Goal: Transaction & Acquisition: Download file/media

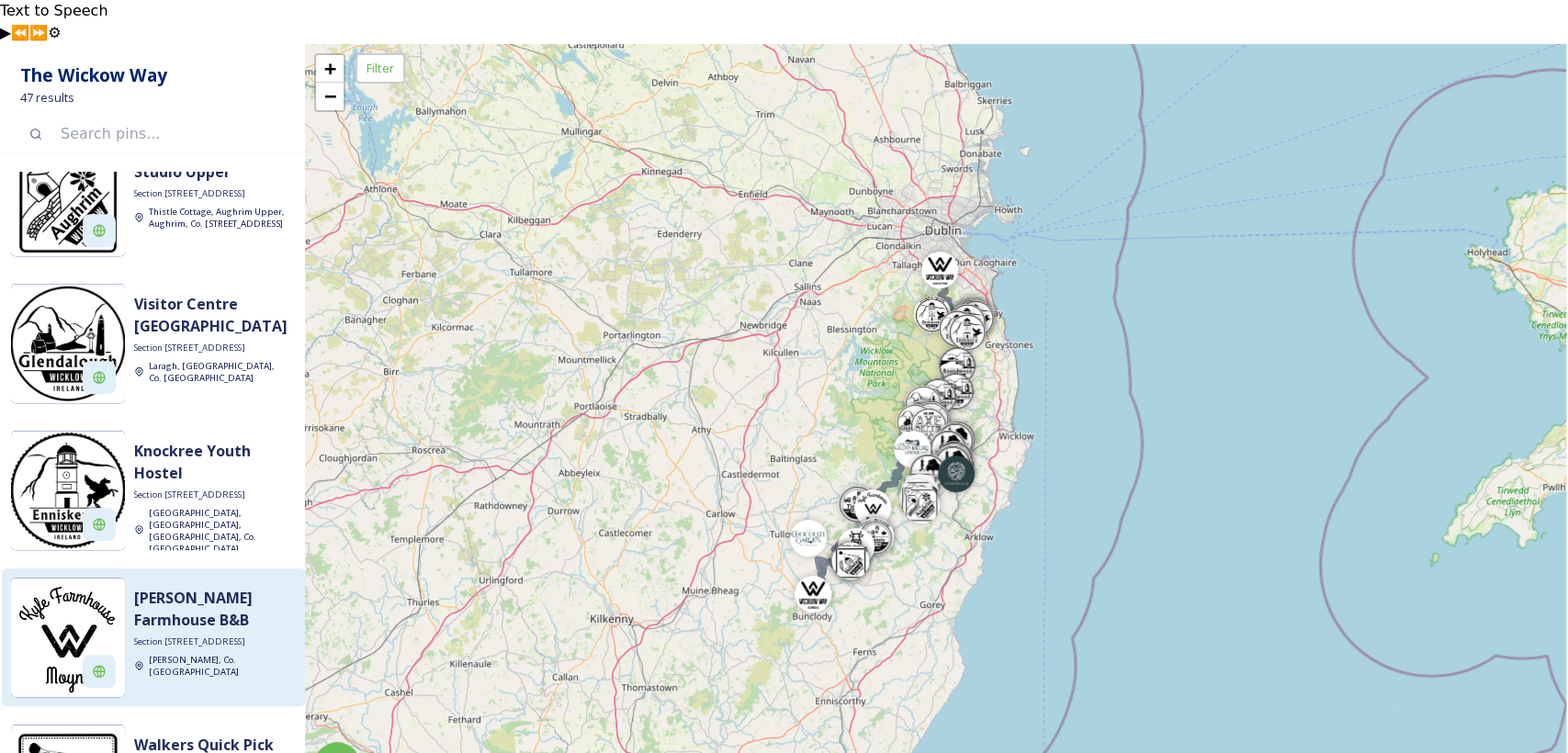
scroll to position [714, 0]
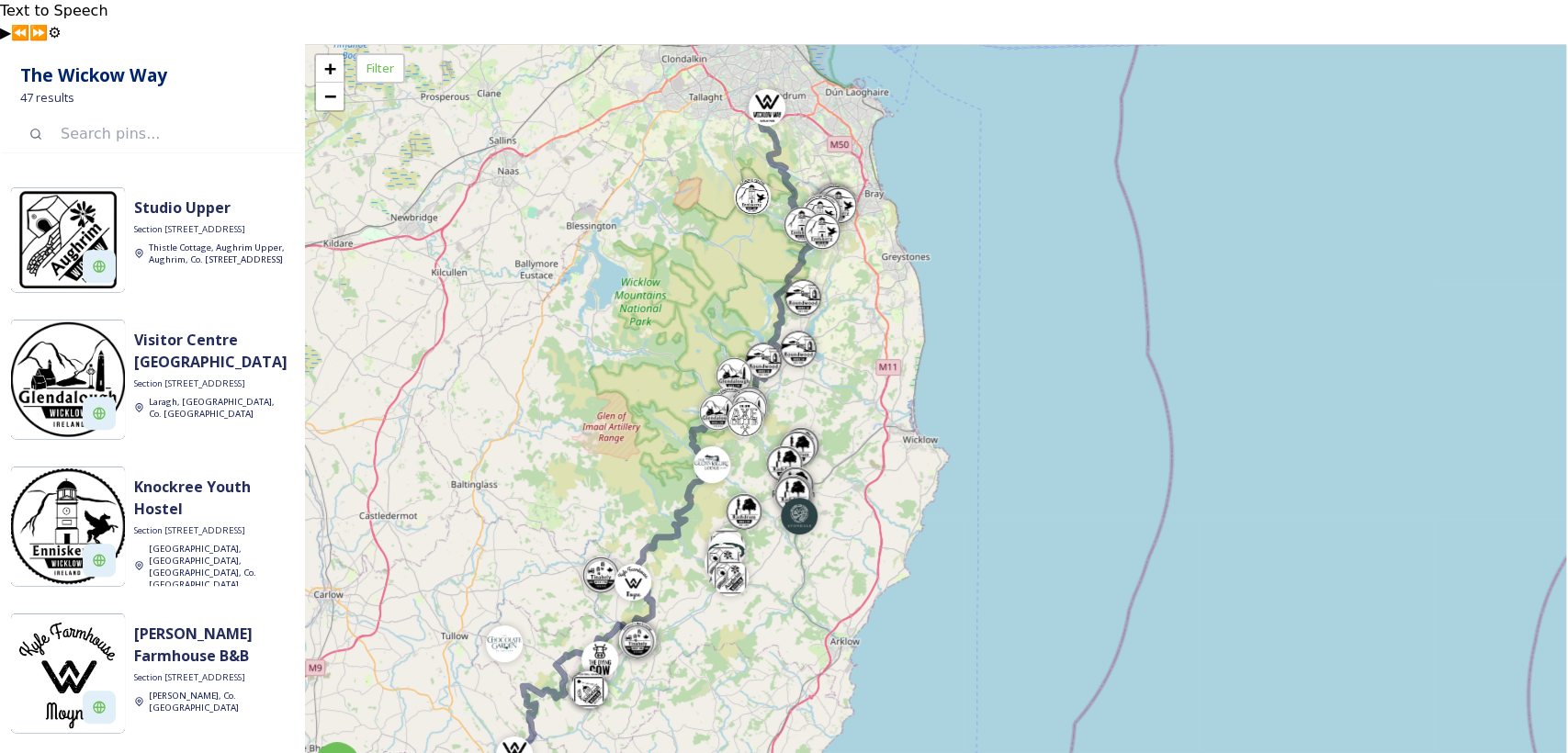
drag, startPoint x: 897, startPoint y: 373, endPoint x: 567, endPoint y: 406, distance: 331.4
click at [567, 406] on div "+ − Leaflet | Map Courtesy of SnapSea © OpenStreetMap contributors" at bounding box center [935, 420] width 1261 height 753
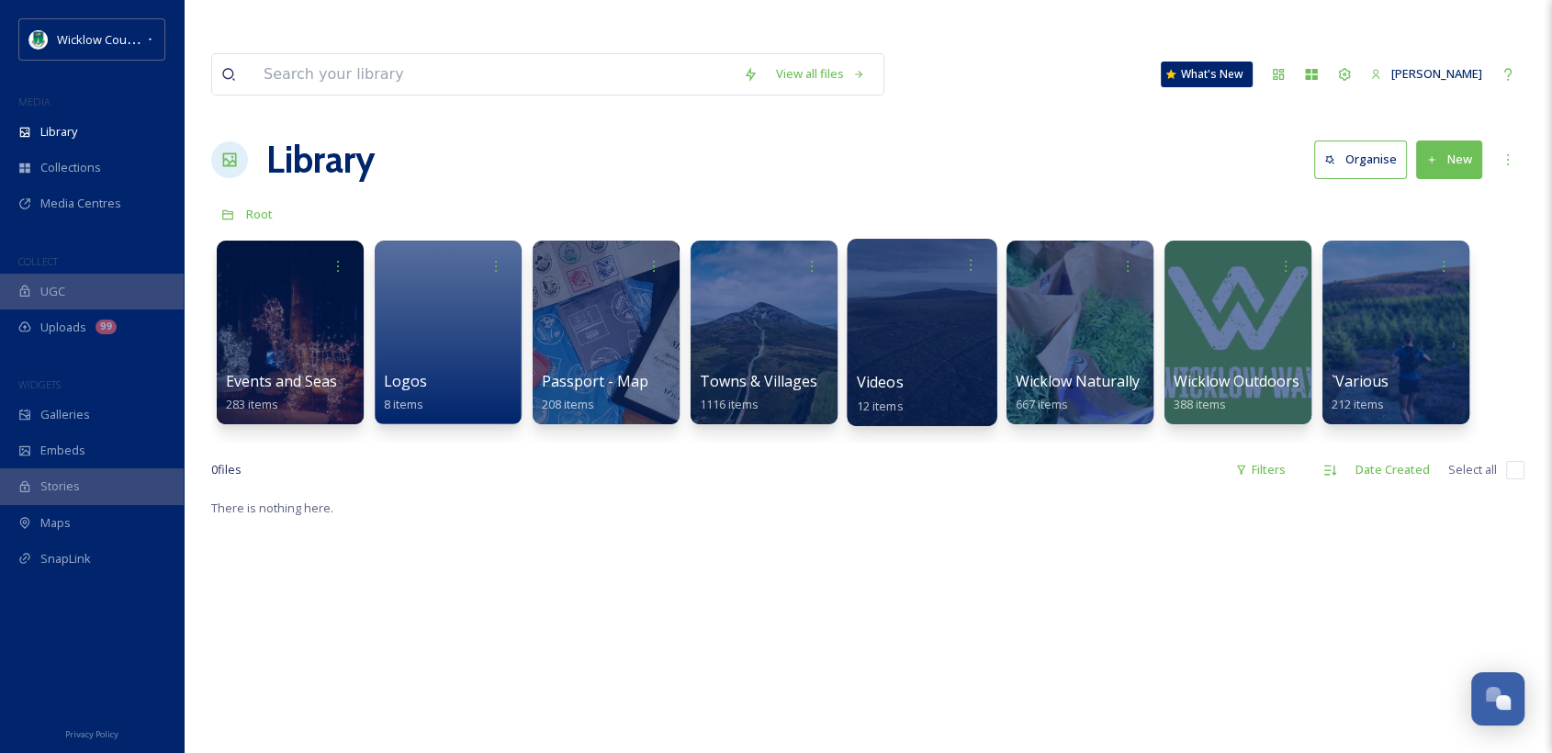
click at [889, 372] on span "Videos" at bounding box center [880, 382] width 47 height 20
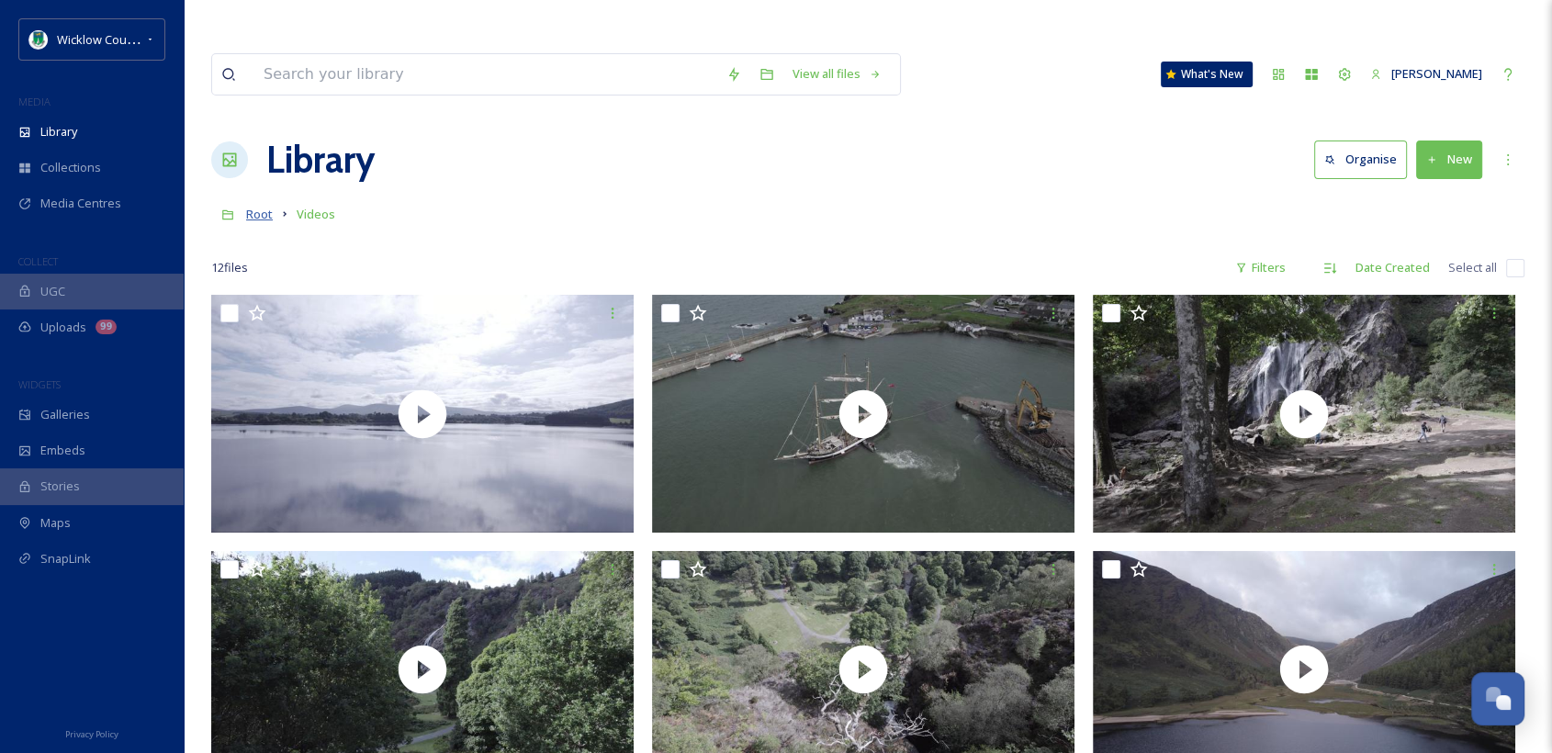
click at [259, 206] on span "Root" at bounding box center [259, 214] width 27 height 17
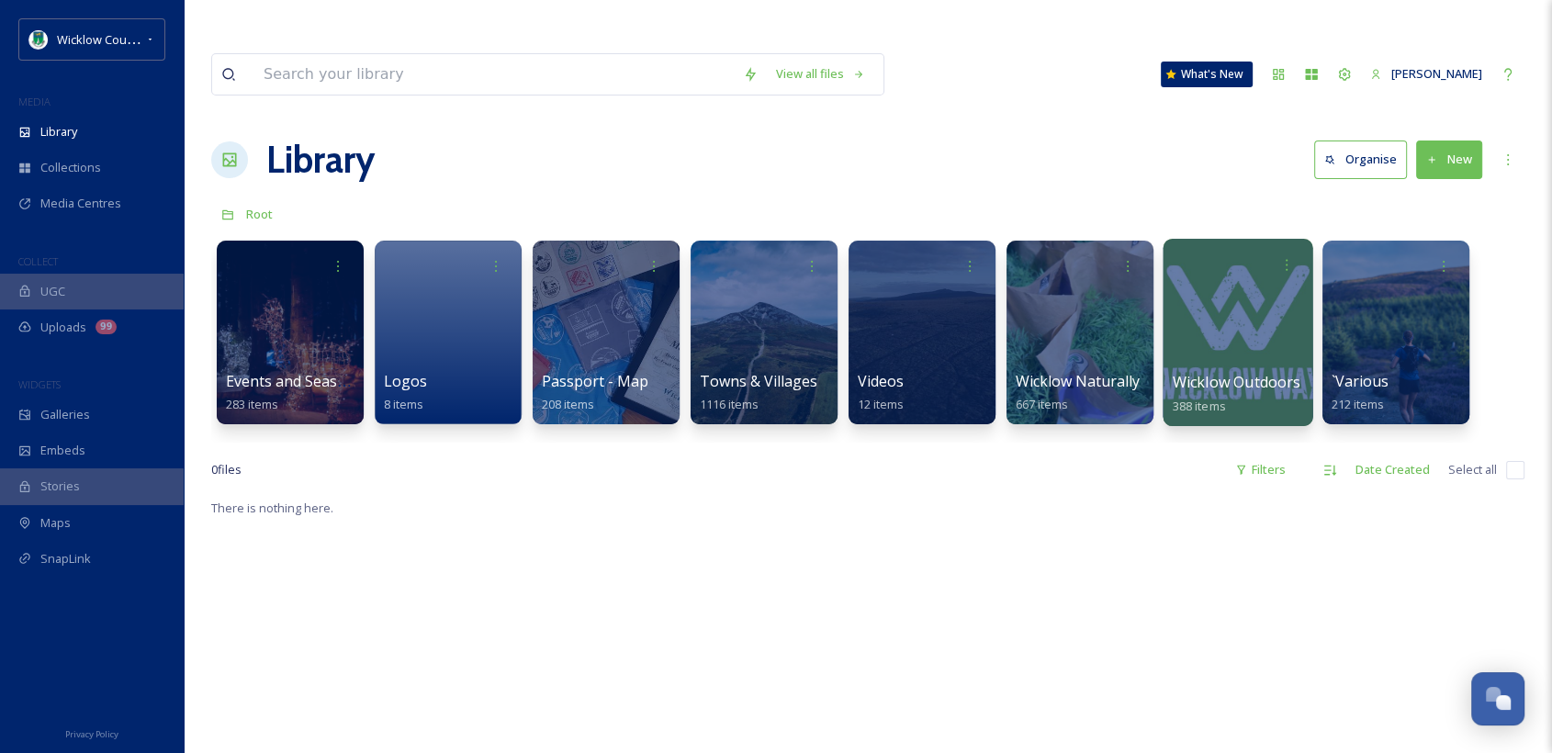
click at [1239, 372] on span "Wicklow Outdoors" at bounding box center [1237, 382] width 129 height 20
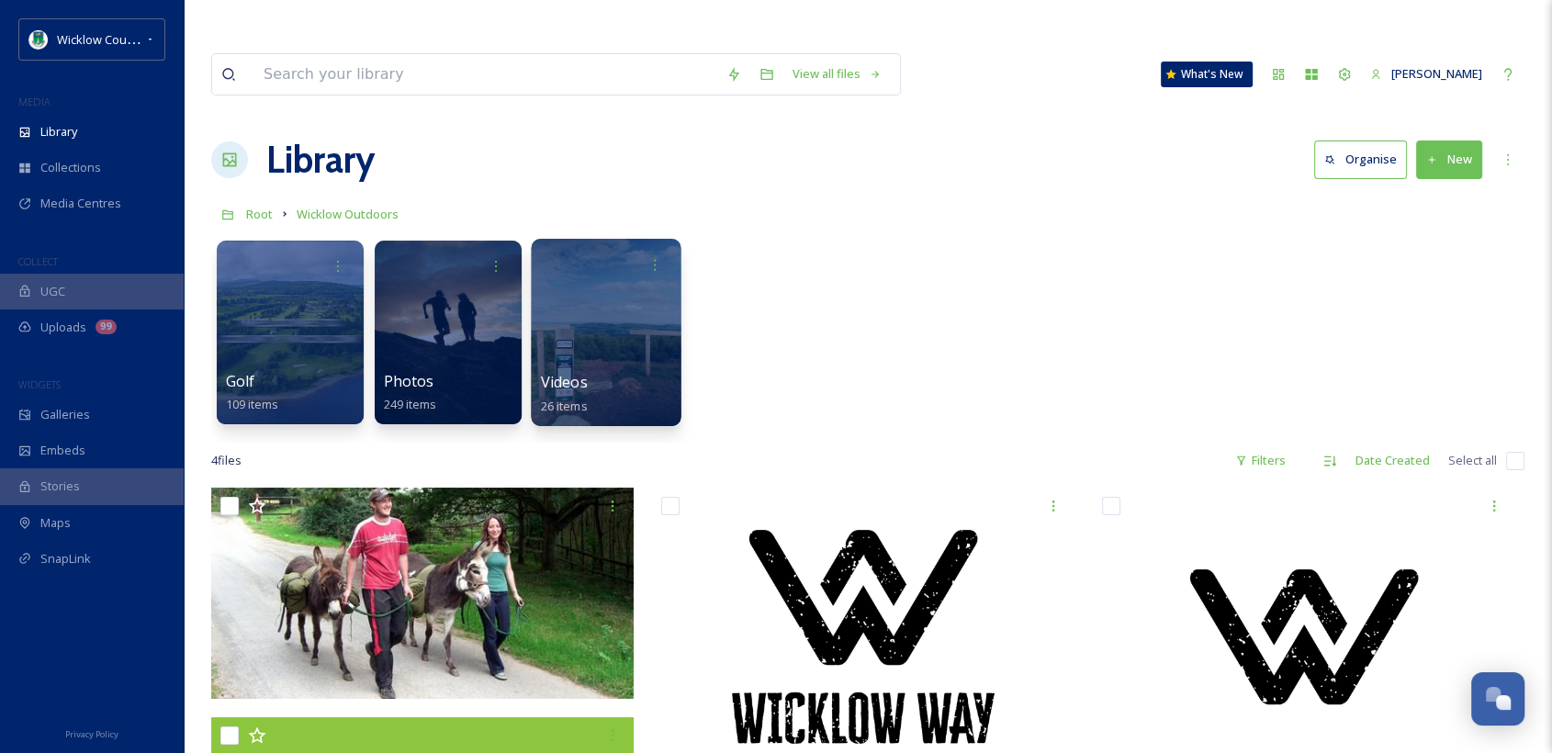
click at [573, 372] on span "Videos" at bounding box center [564, 382] width 47 height 20
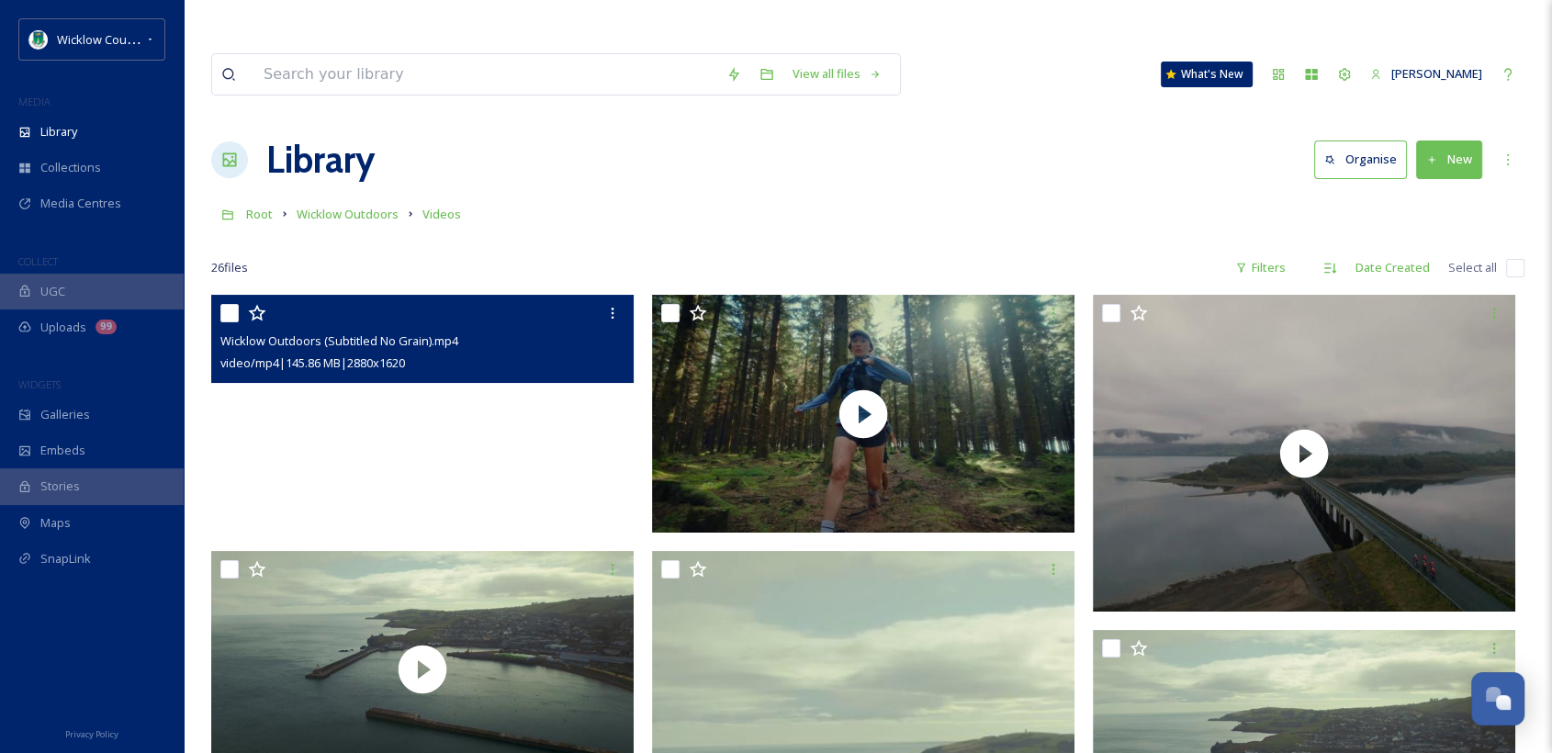
click at [423, 369] on video "Wicklow Outdoors (Subtitled No Grain).mp4" at bounding box center [422, 414] width 423 height 238
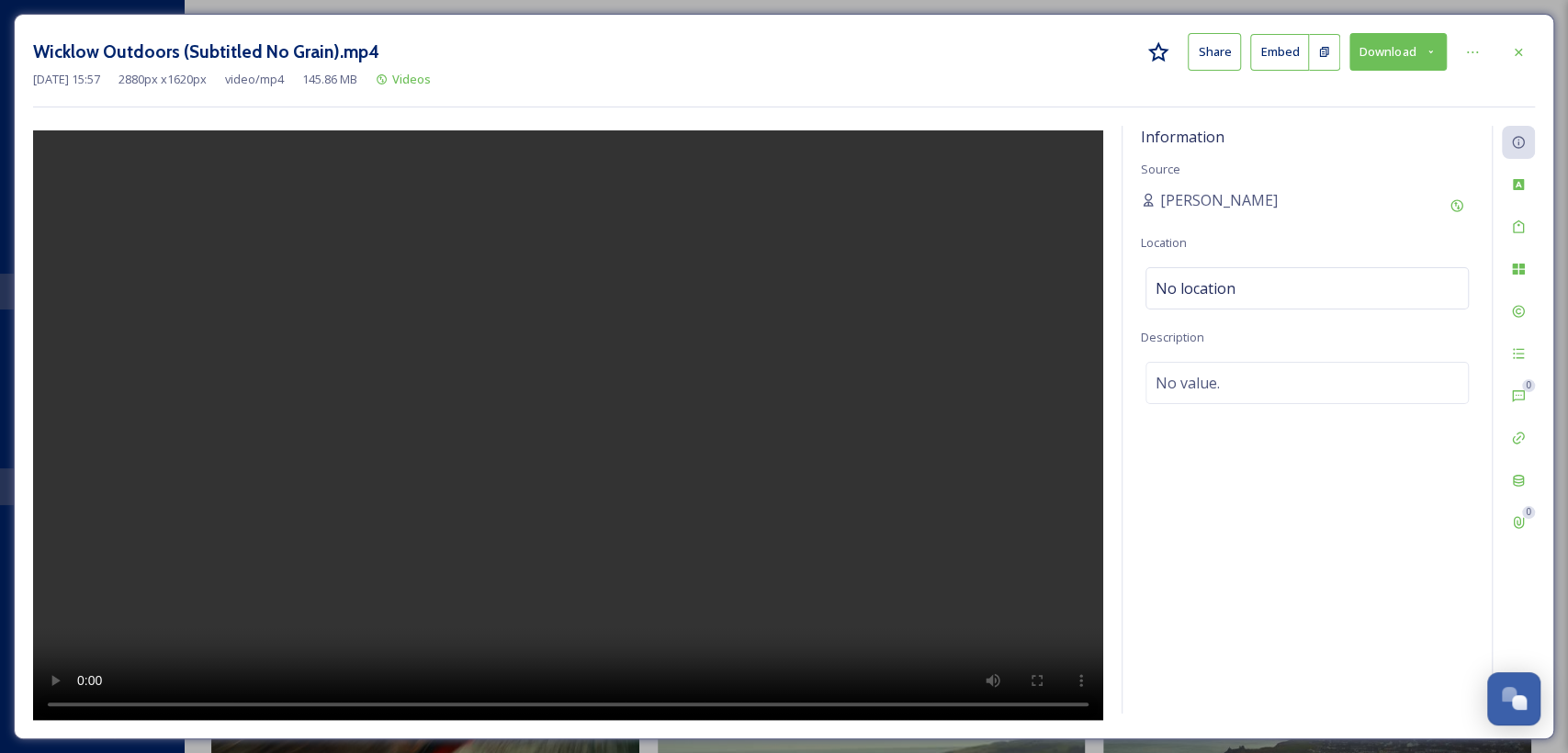
click at [1420, 50] on button "Download" at bounding box center [1397, 52] width 97 height 38
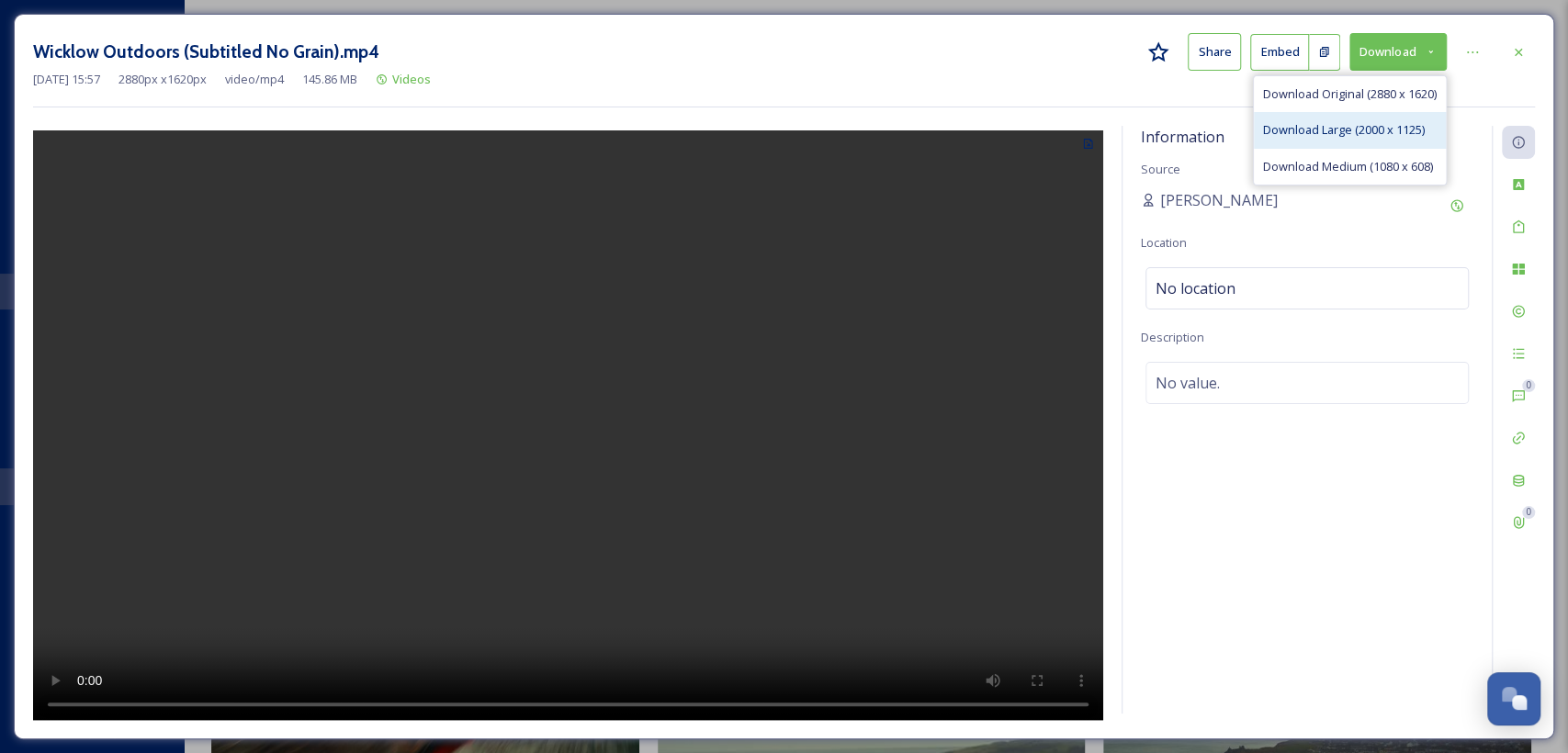
click at [1335, 131] on span "Download Large (2000 x 1125)" at bounding box center [1344, 129] width 162 height 17
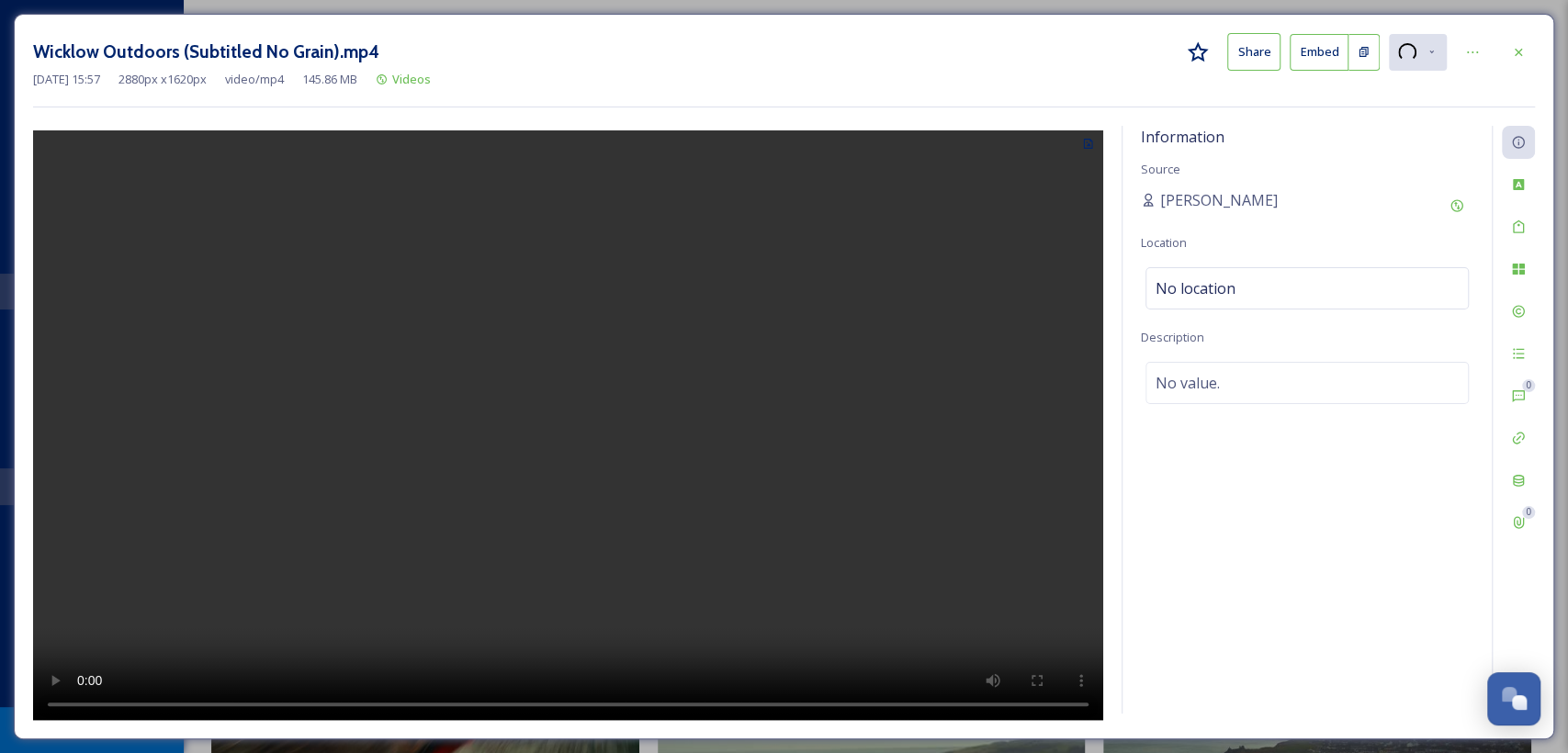
click at [46, 110] on div "Wicklow Outdoors (Subtitled No Grain).mp4 Share Embed Jan 07 2025 15:57 2880 px…" at bounding box center [784, 377] width 1540 height 726
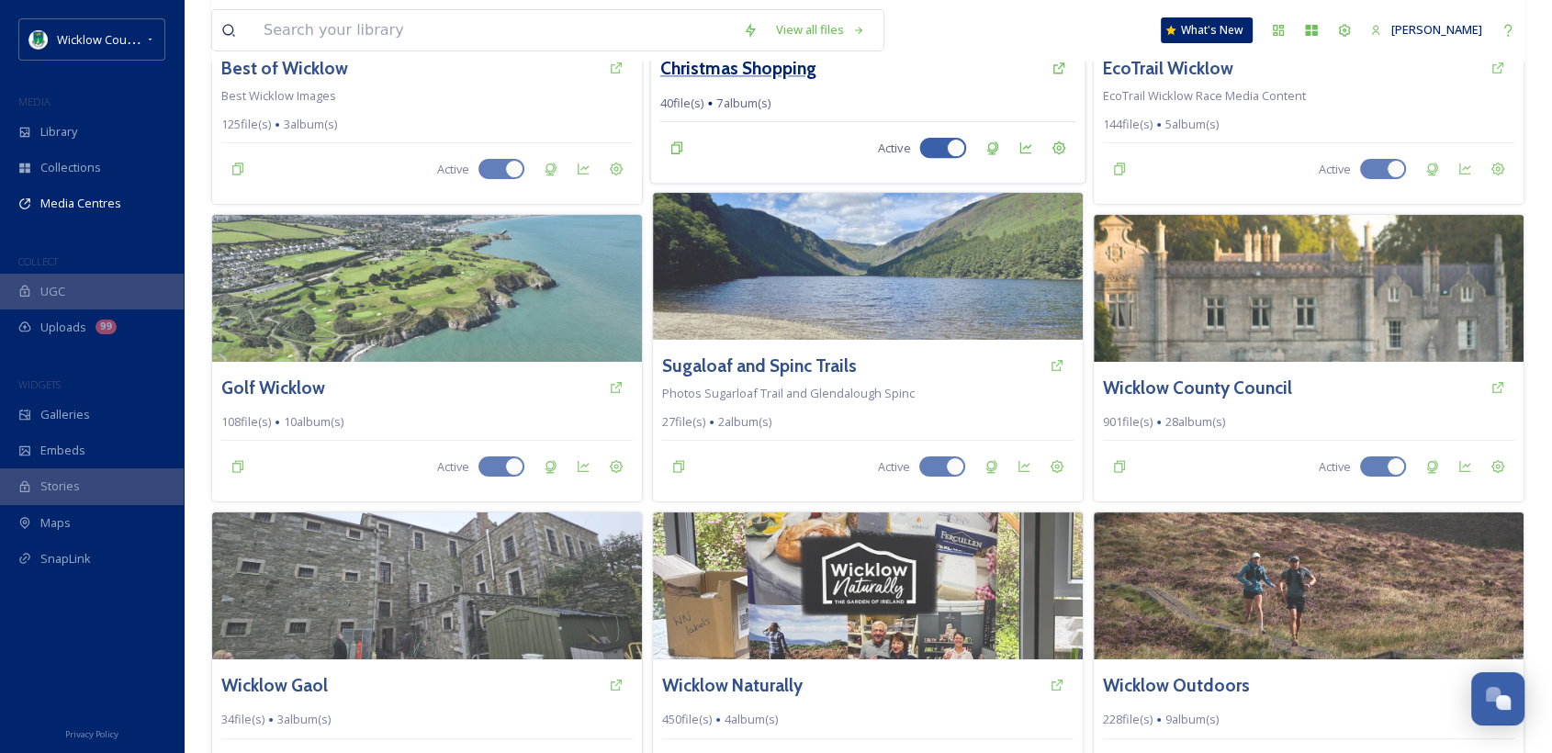
scroll to position [510, 0]
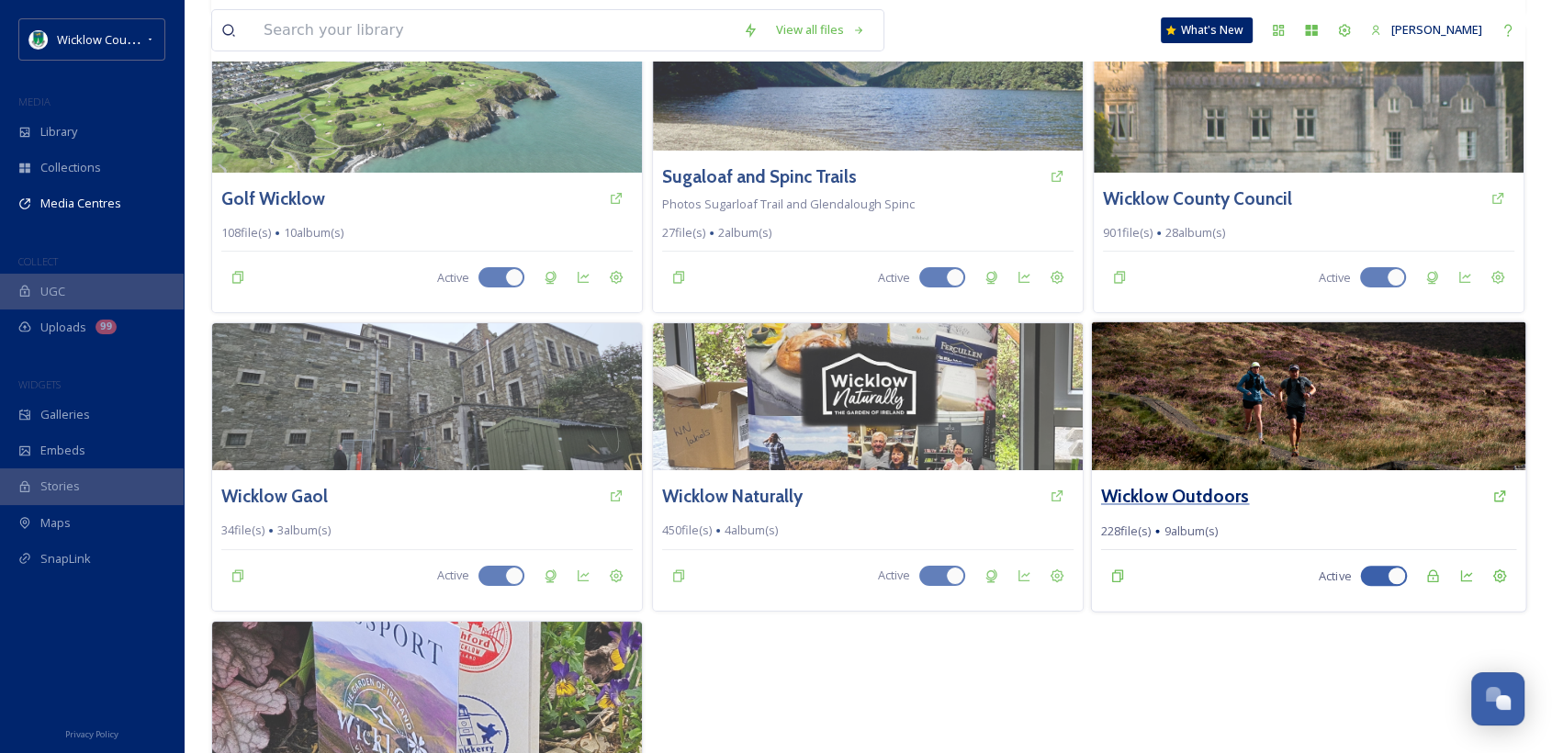
click at [1137, 483] on h3 "Wicklow Outdoors" at bounding box center [1175, 496] width 149 height 27
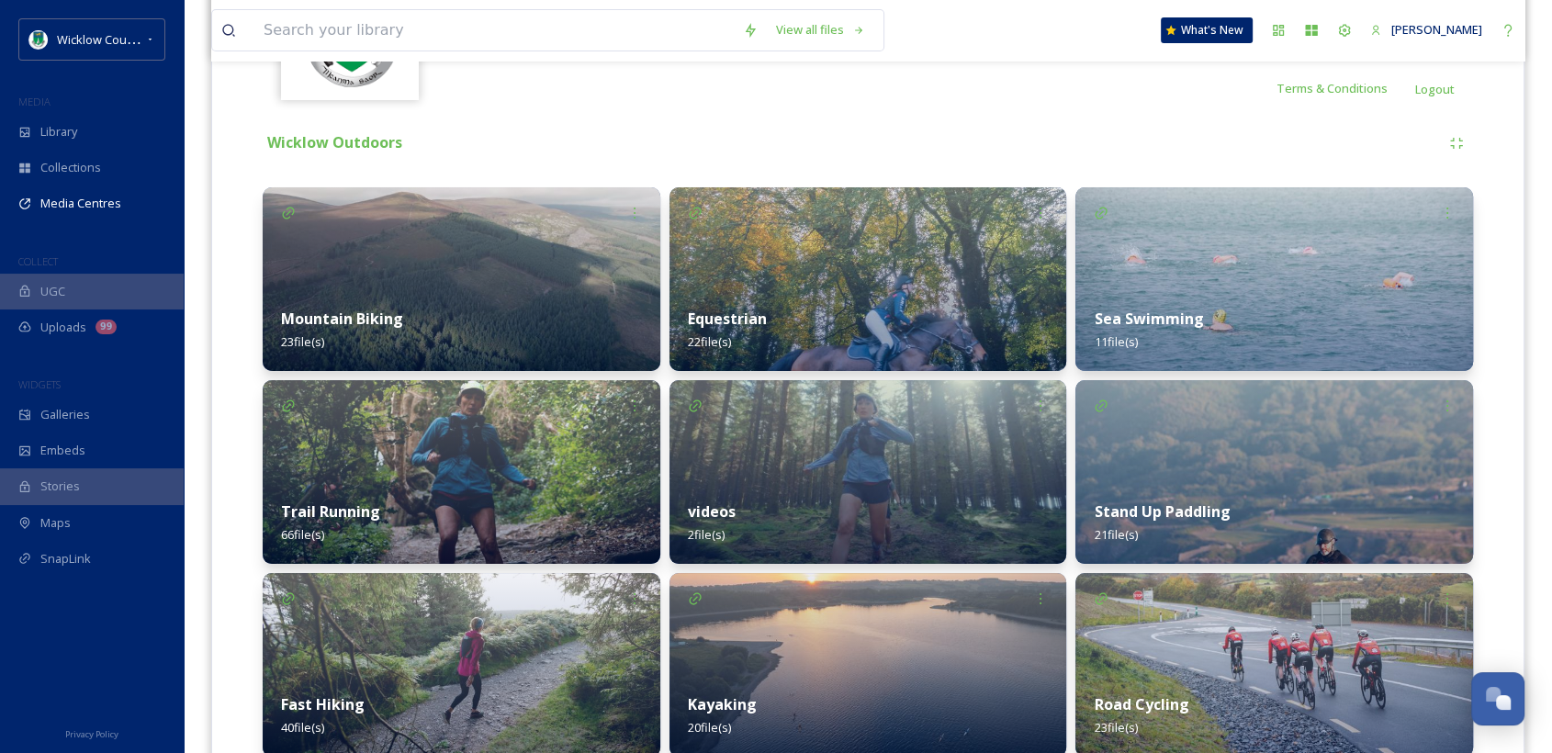
scroll to position [428, 0]
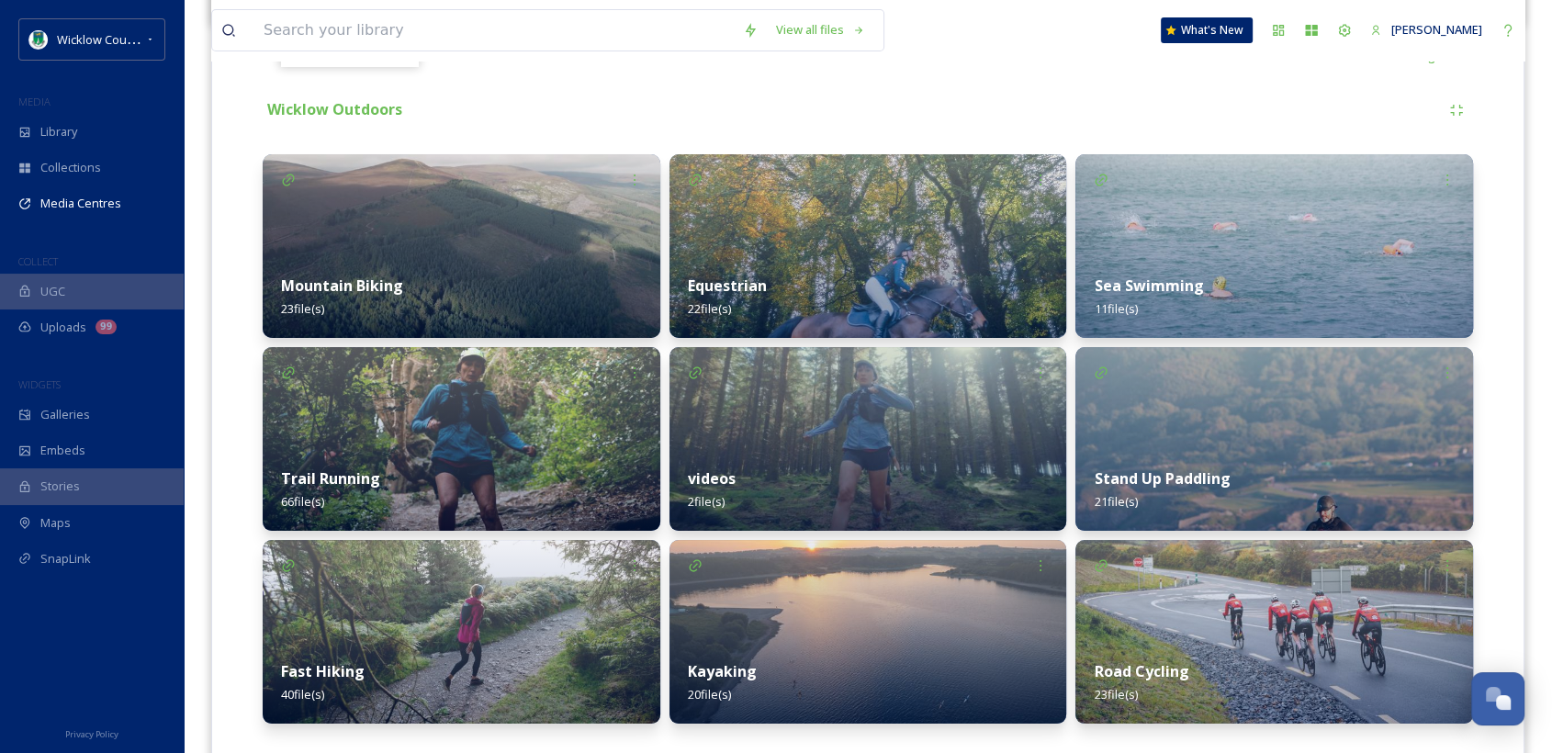
click at [292, 468] on strong "Trail Running" at bounding box center [330, 478] width 99 height 20
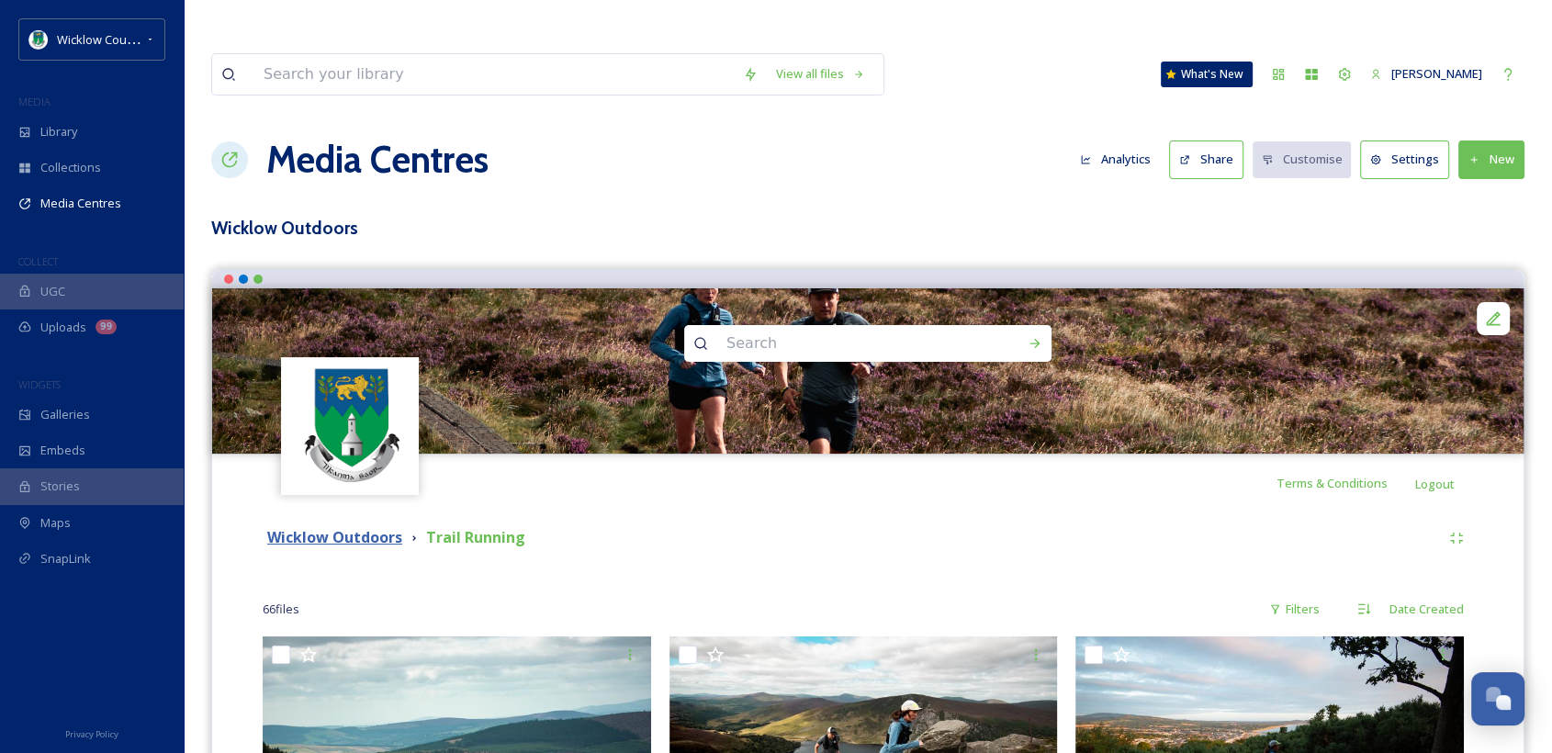
click at [350, 527] on strong "Wicklow Outdoors" at bounding box center [334, 537] width 135 height 20
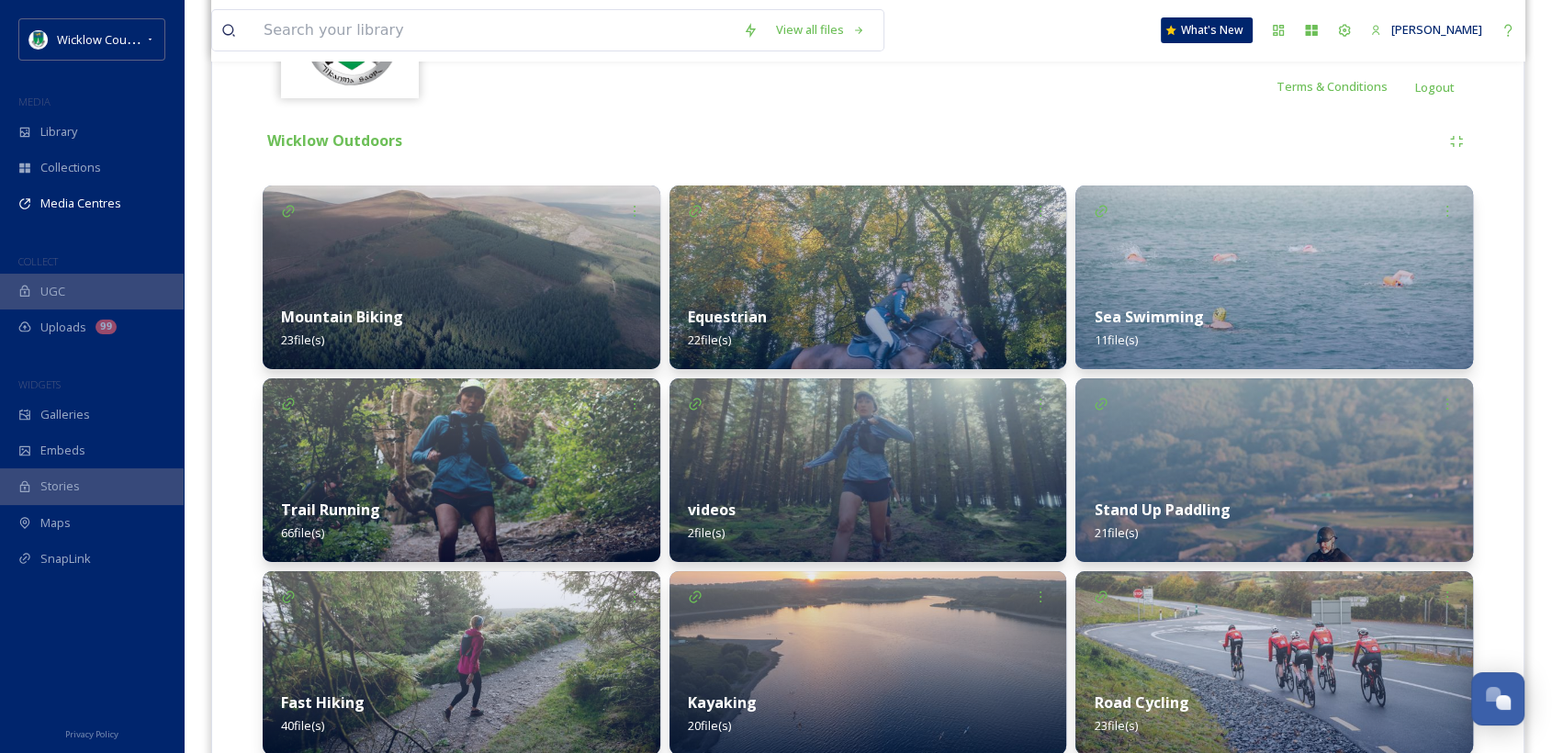
scroll to position [408, 0]
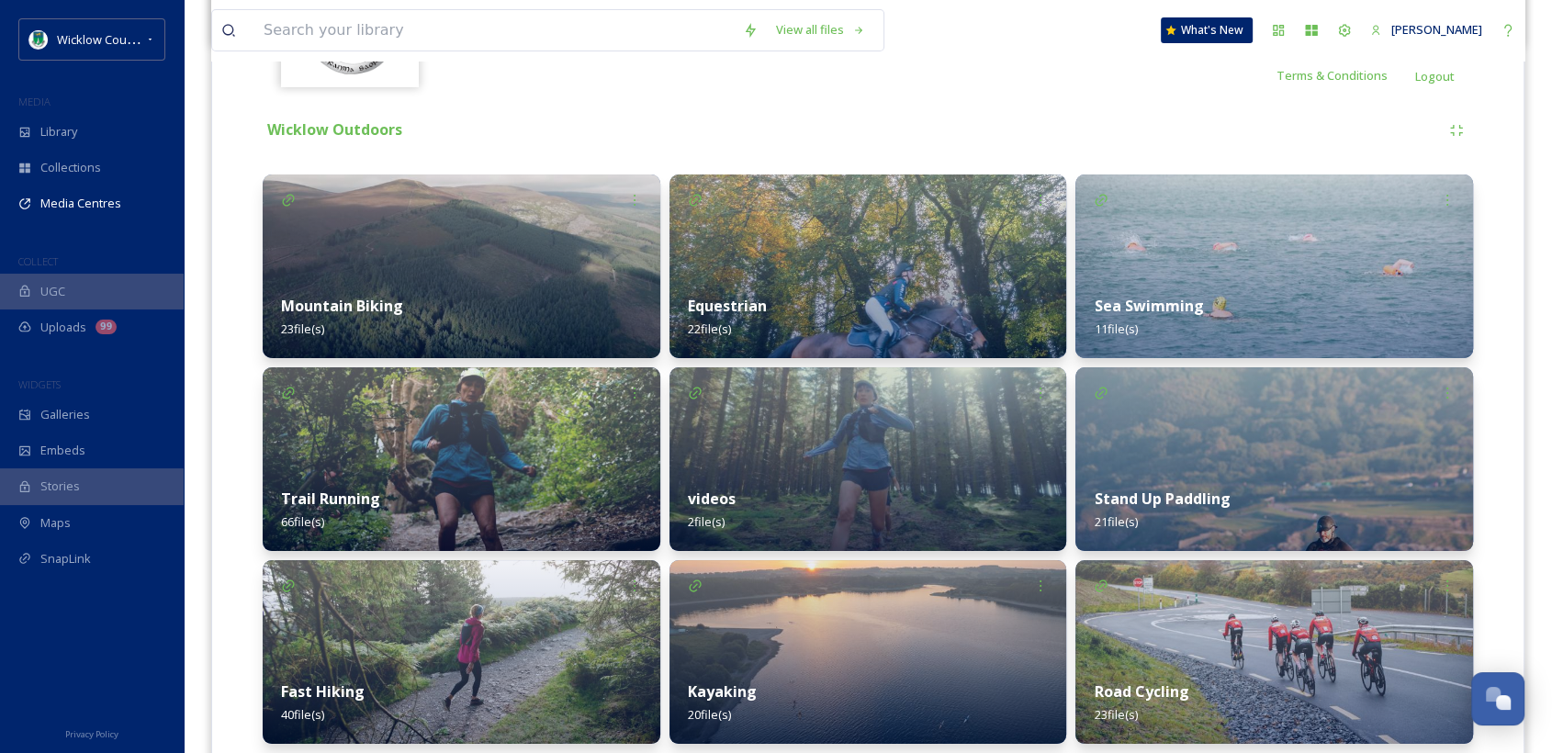
click at [721, 489] on strong "videos" at bounding box center [712, 499] width 48 height 20
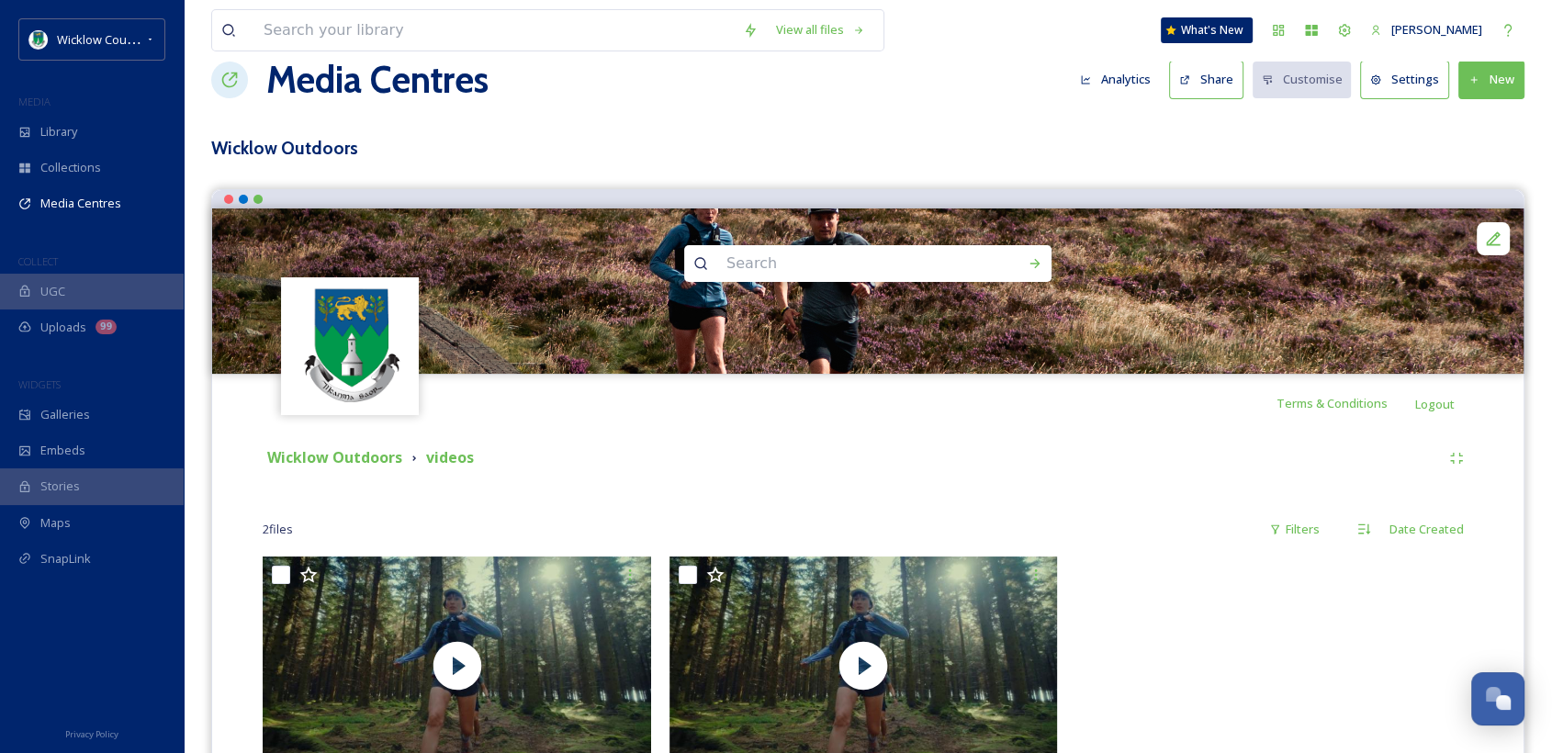
scroll to position [154, 0]
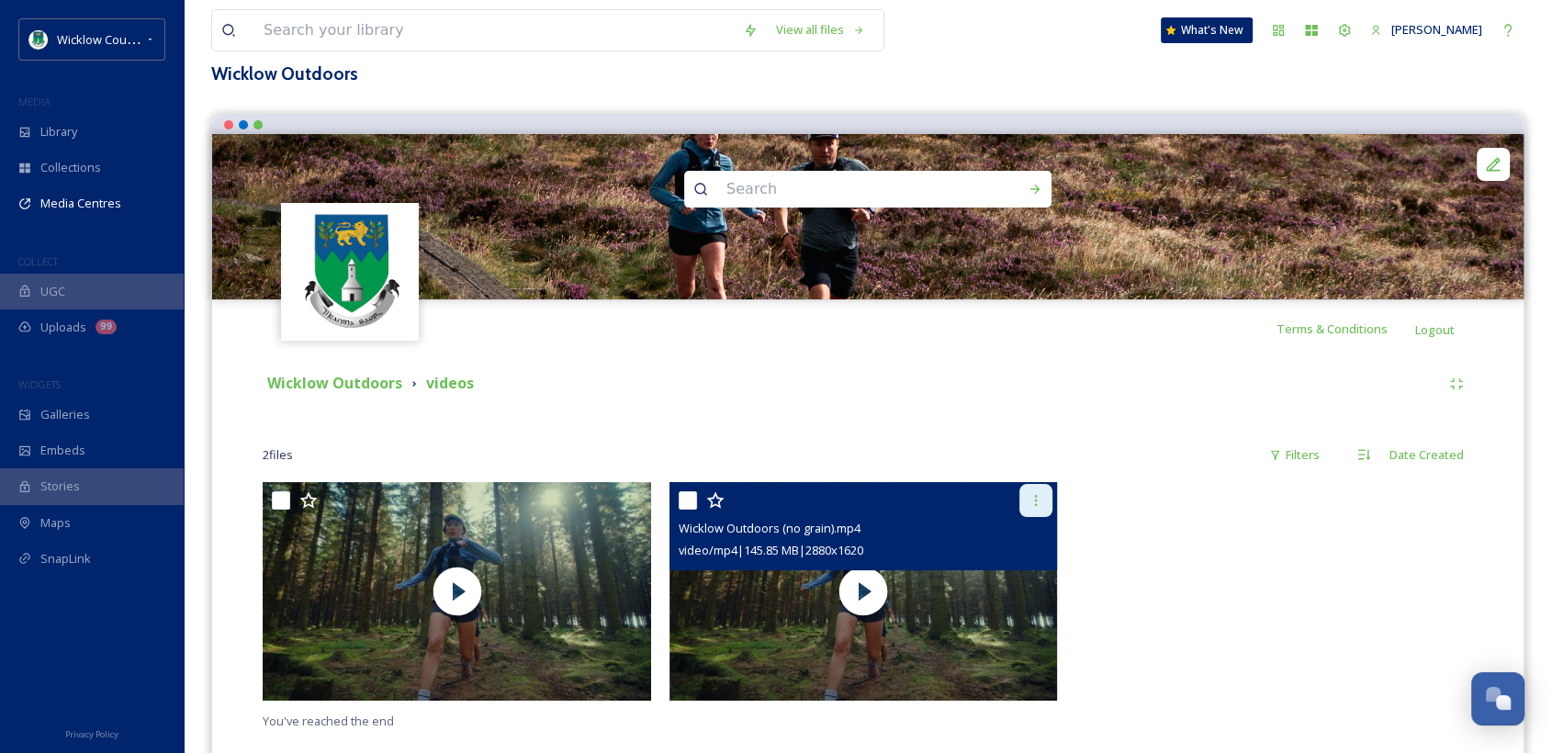
click at [1032, 493] on icon at bounding box center [1036, 500] width 15 height 15
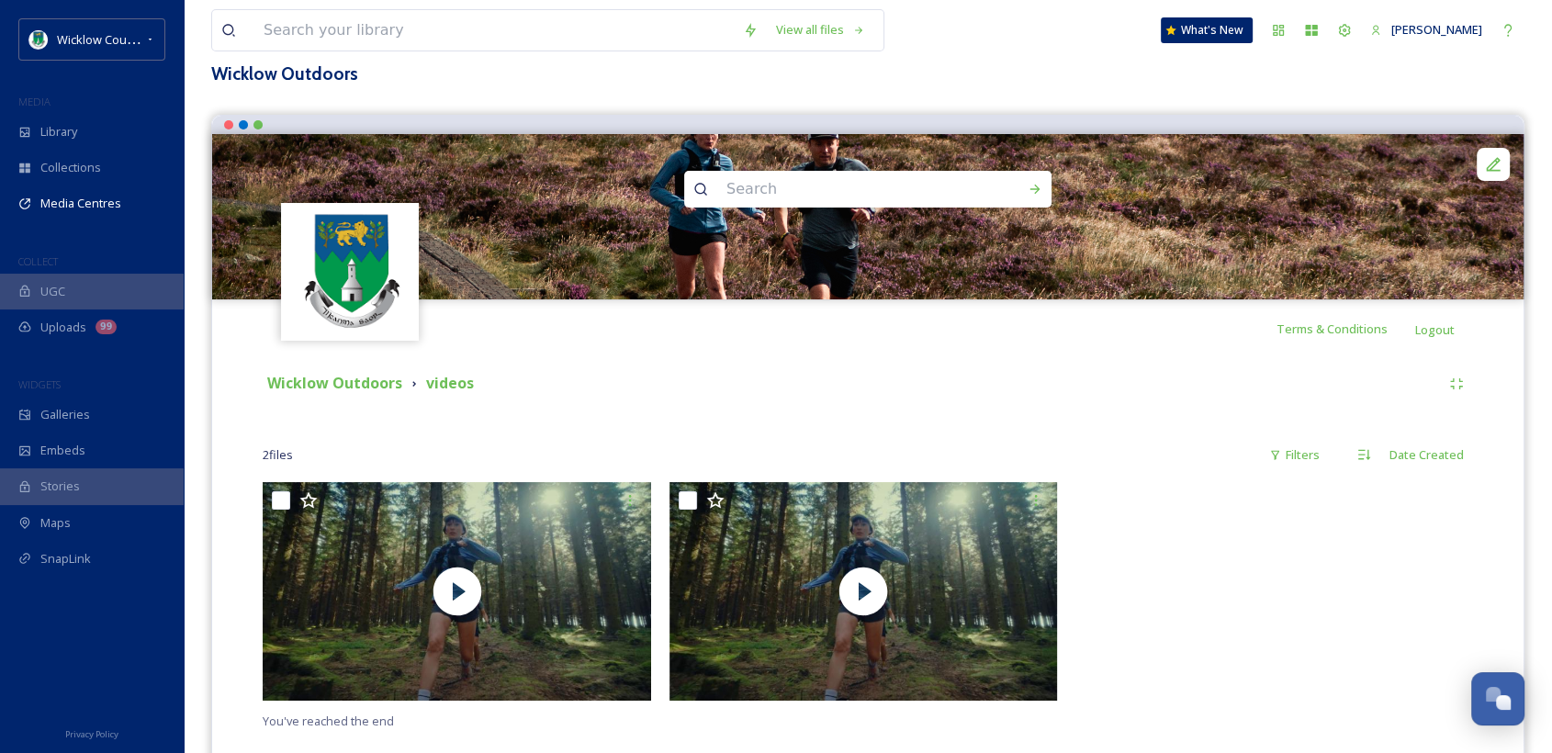
click at [1118, 583] on div at bounding box center [1275, 596] width 398 height 228
